Goal: Ask a question

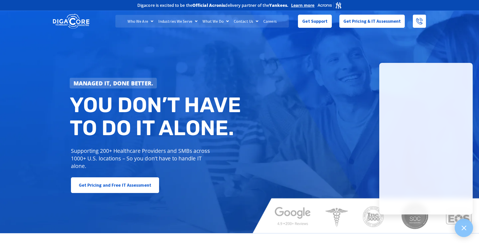
click at [459, 225] on div at bounding box center [464, 228] width 18 height 18
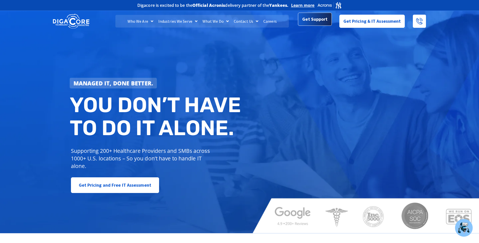
click at [310, 23] on span "Get Support" at bounding box center [314, 19] width 25 height 10
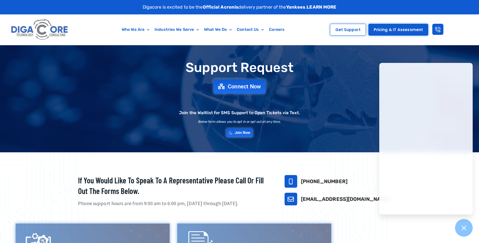
click at [241, 87] on span "Connect Now" at bounding box center [244, 87] width 33 height 6
